Goal: Use online tool/utility: Use online tool/utility

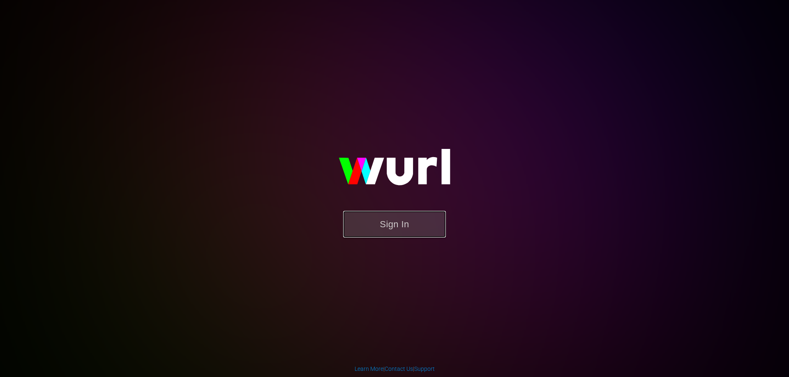
click at [423, 227] on button "Sign In" at bounding box center [394, 224] width 103 height 27
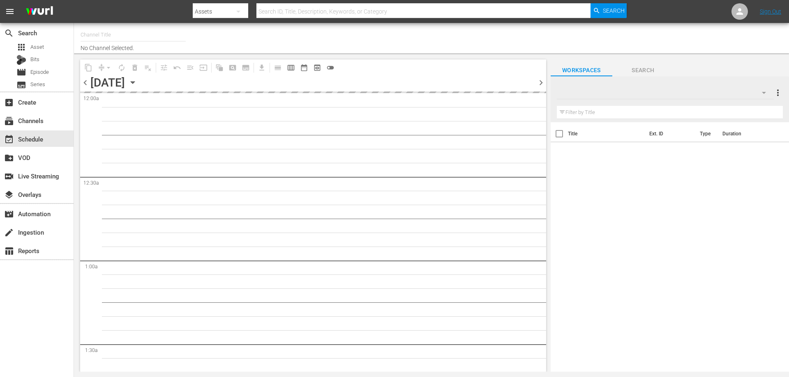
type input "Lacrosse TV (Playout) (1507)"
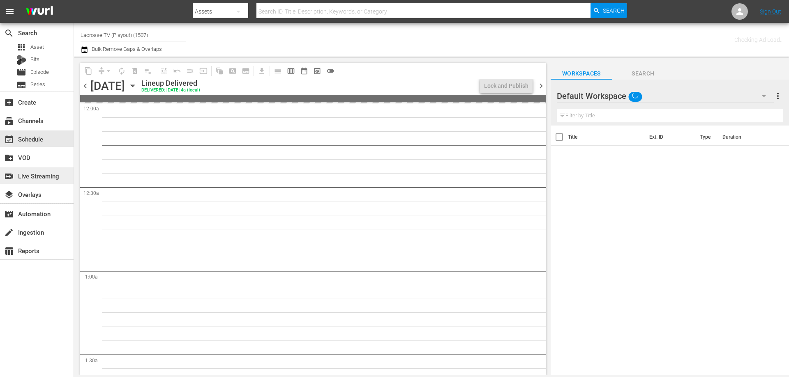
click at [46, 176] on div "switch_video Live Streaming" at bounding box center [23, 174] width 46 height 7
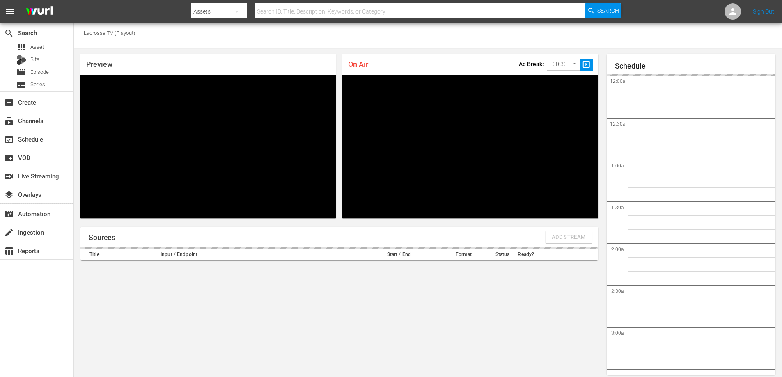
scroll to position [1714, 0]
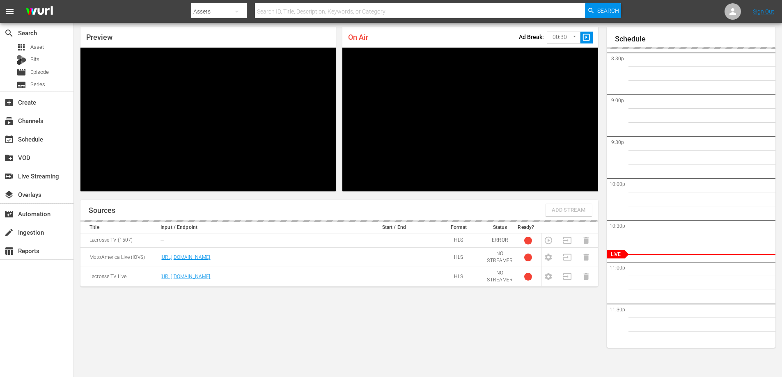
click at [140, 37] on div "Preview" at bounding box center [207, 37] width 255 height 21
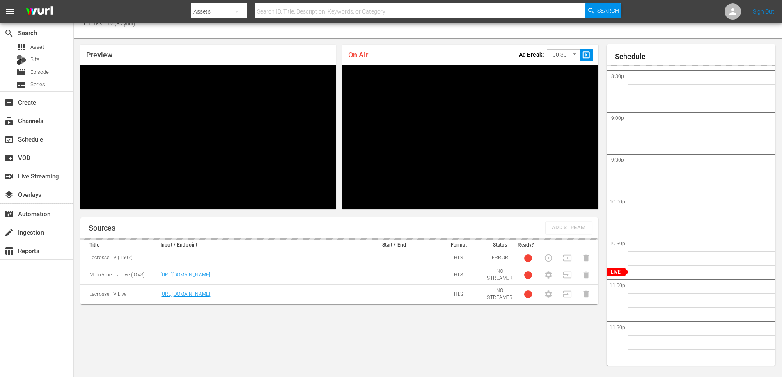
scroll to position [0, 0]
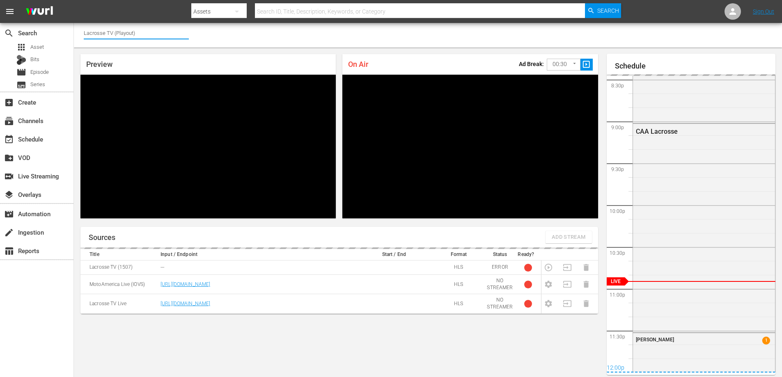
click at [150, 31] on input "Lacrosse TV (Playout)" at bounding box center [136, 33] width 105 height 20
drag, startPoint x: 156, startPoint y: 31, endPoint x: 73, endPoint y: 34, distance: 82.6
click at [74, 0] on div "search Search apps Asset Bits movie Episode subtitles Series add_box Create sub…" at bounding box center [428, 0] width 708 height 0
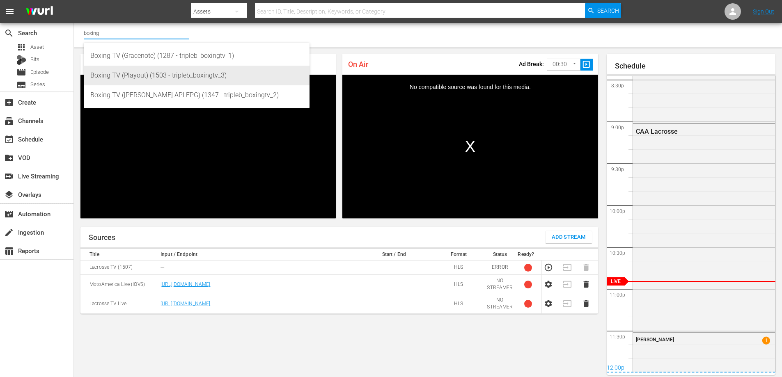
click at [145, 78] on div "Boxing TV (Playout) (1503 - tripleb_boxingtv_3)" at bounding box center [196, 76] width 213 height 20
type input "Boxing TV (Playout) (1503 - tripleb_boxingtv_3)"
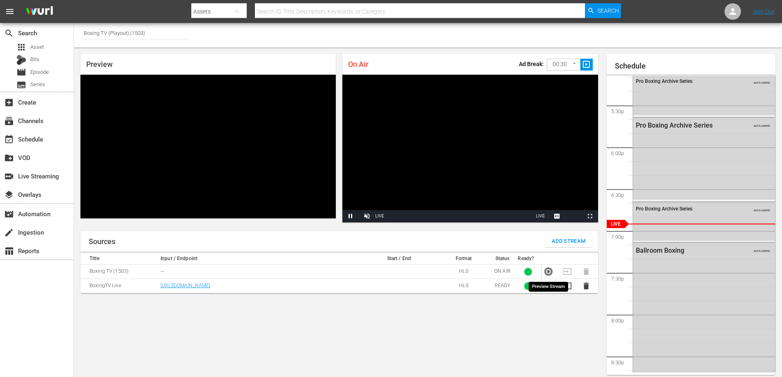
click at [549, 271] on icon "button" at bounding box center [548, 271] width 9 height 9
